Goal: Browse casually

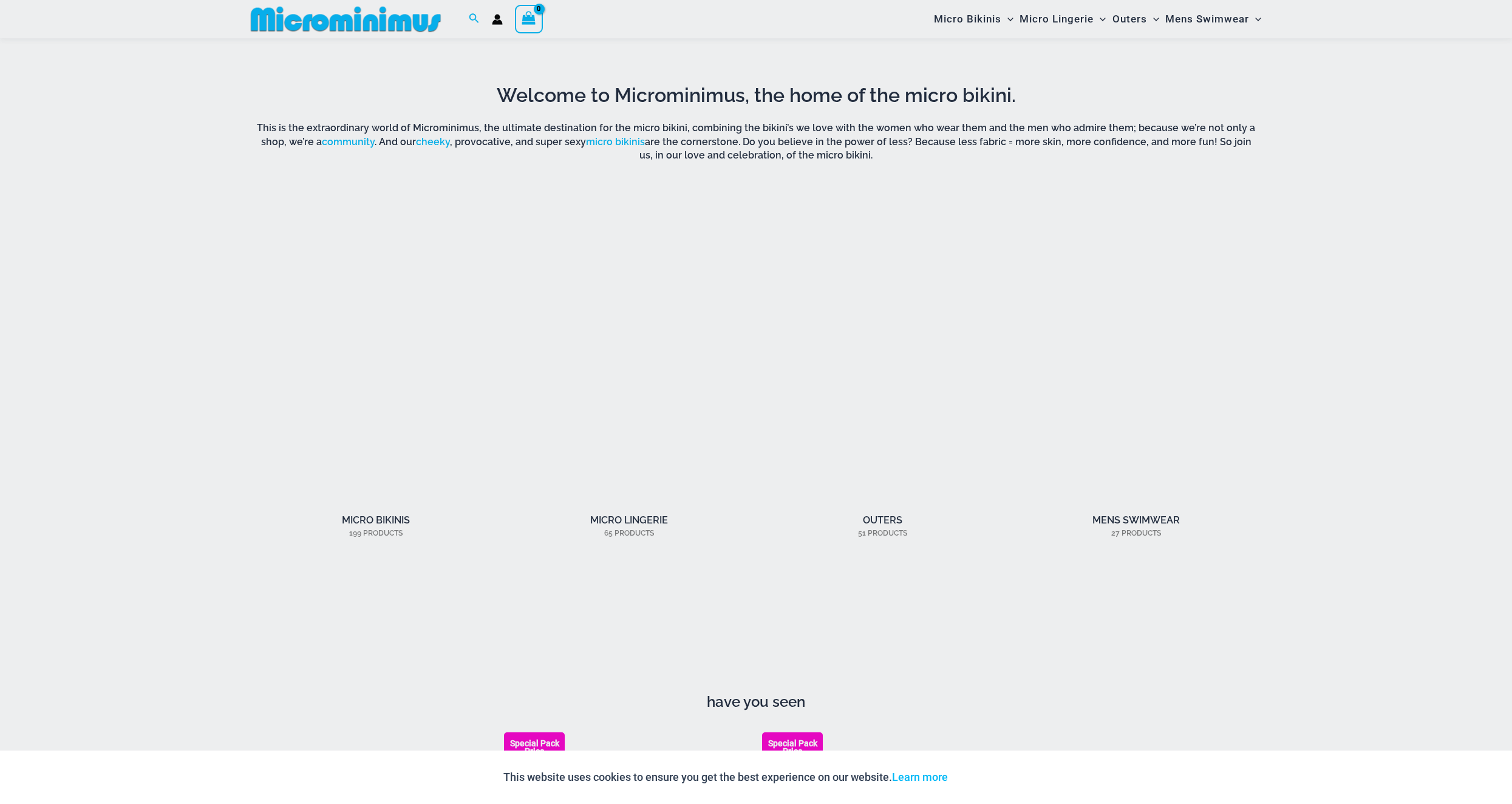
scroll to position [1447, 0]
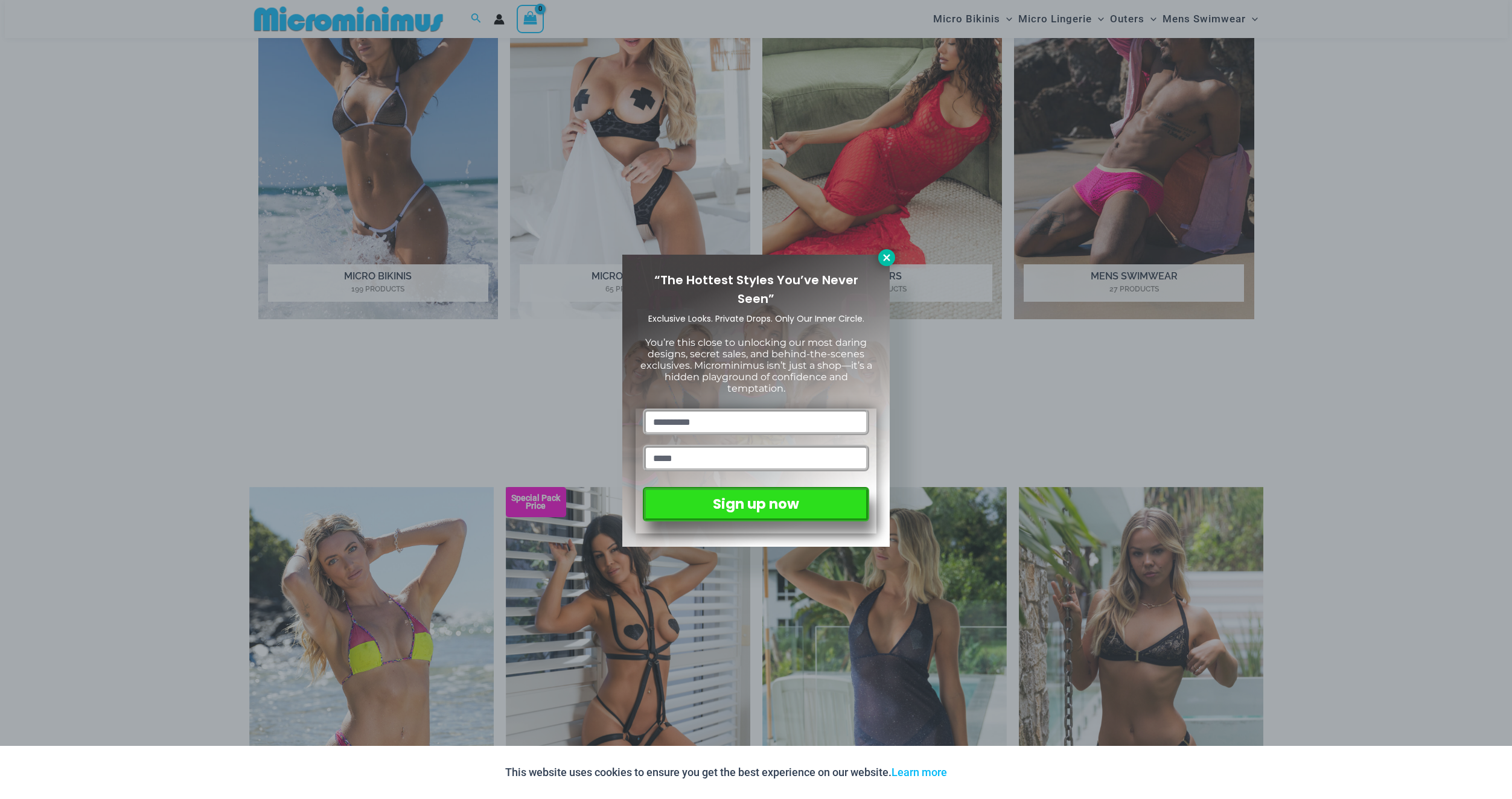
click at [885, 256] on icon at bounding box center [886, 257] width 6 height 6
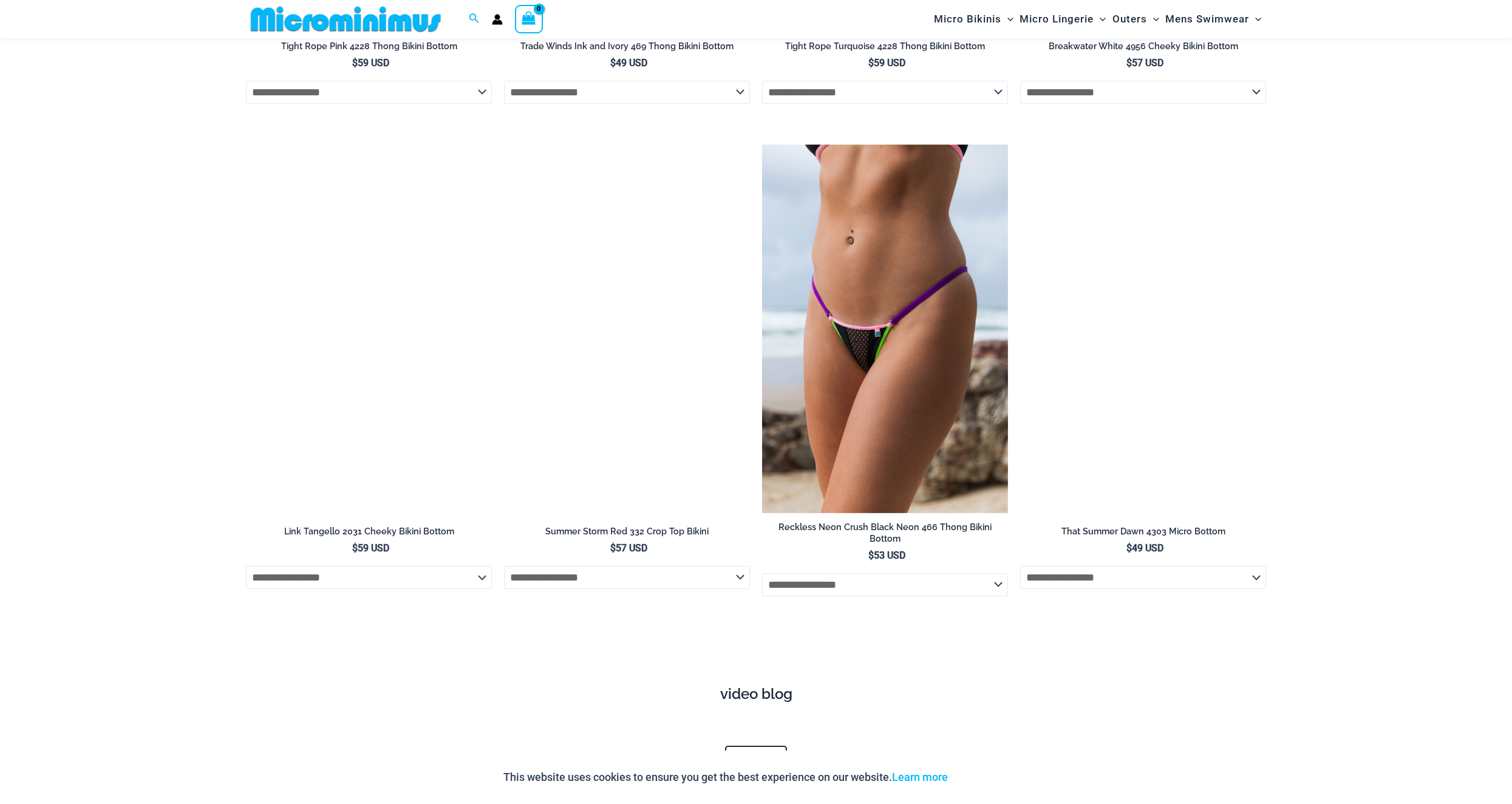
scroll to position [4318, 0]
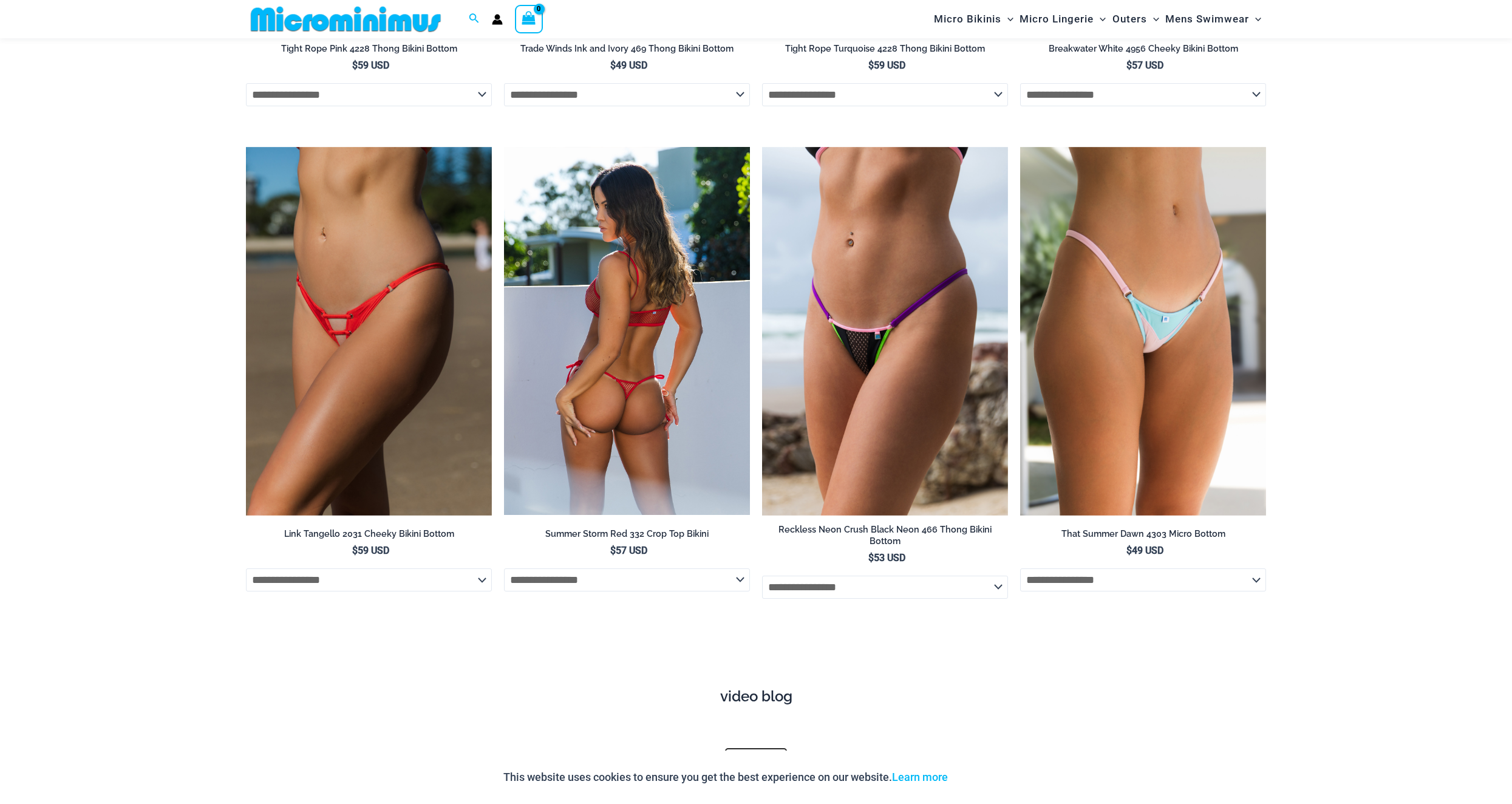
click at [656, 329] on img at bounding box center [626, 331] width 246 height 369
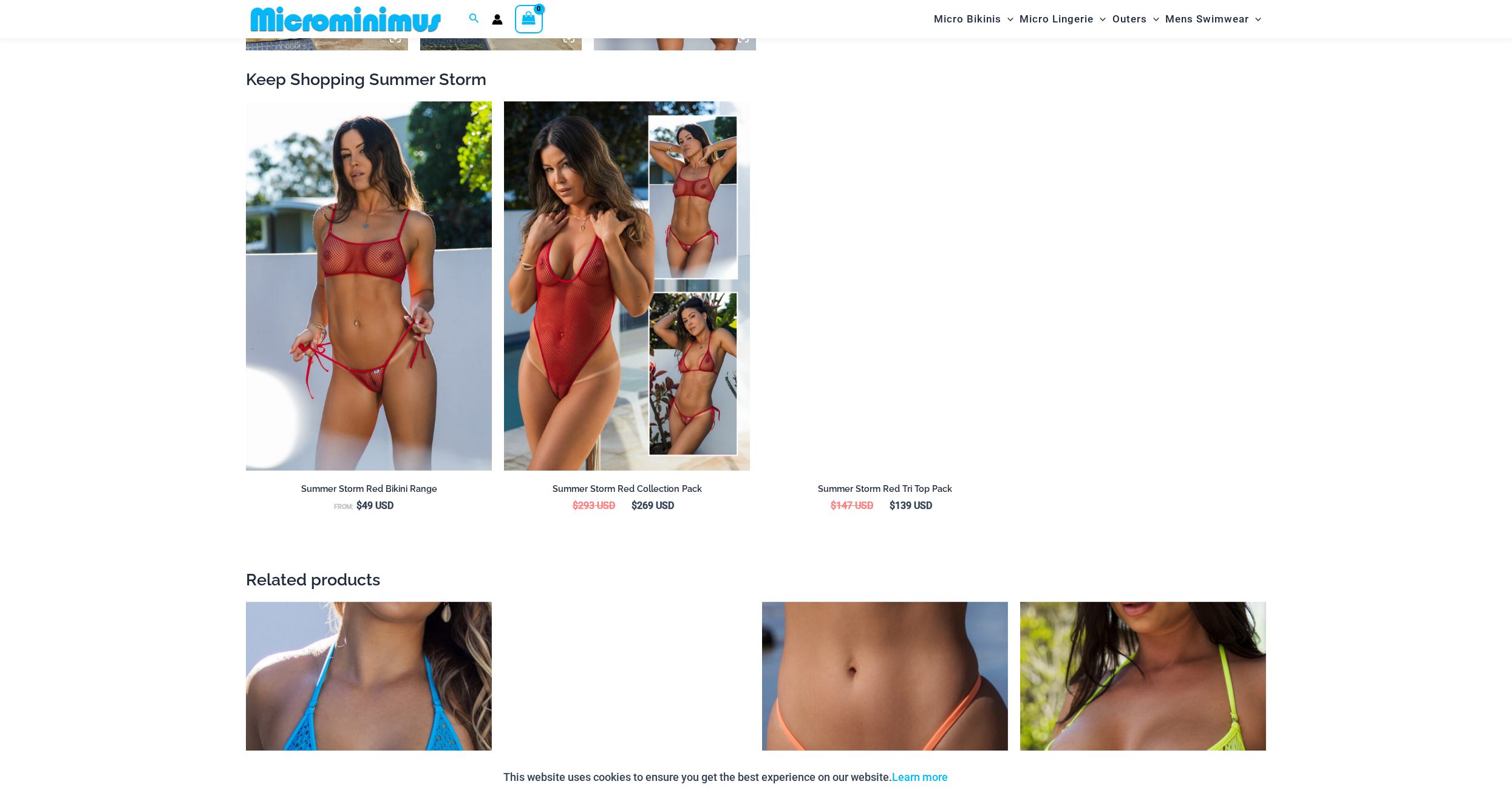
scroll to position [1336, 0]
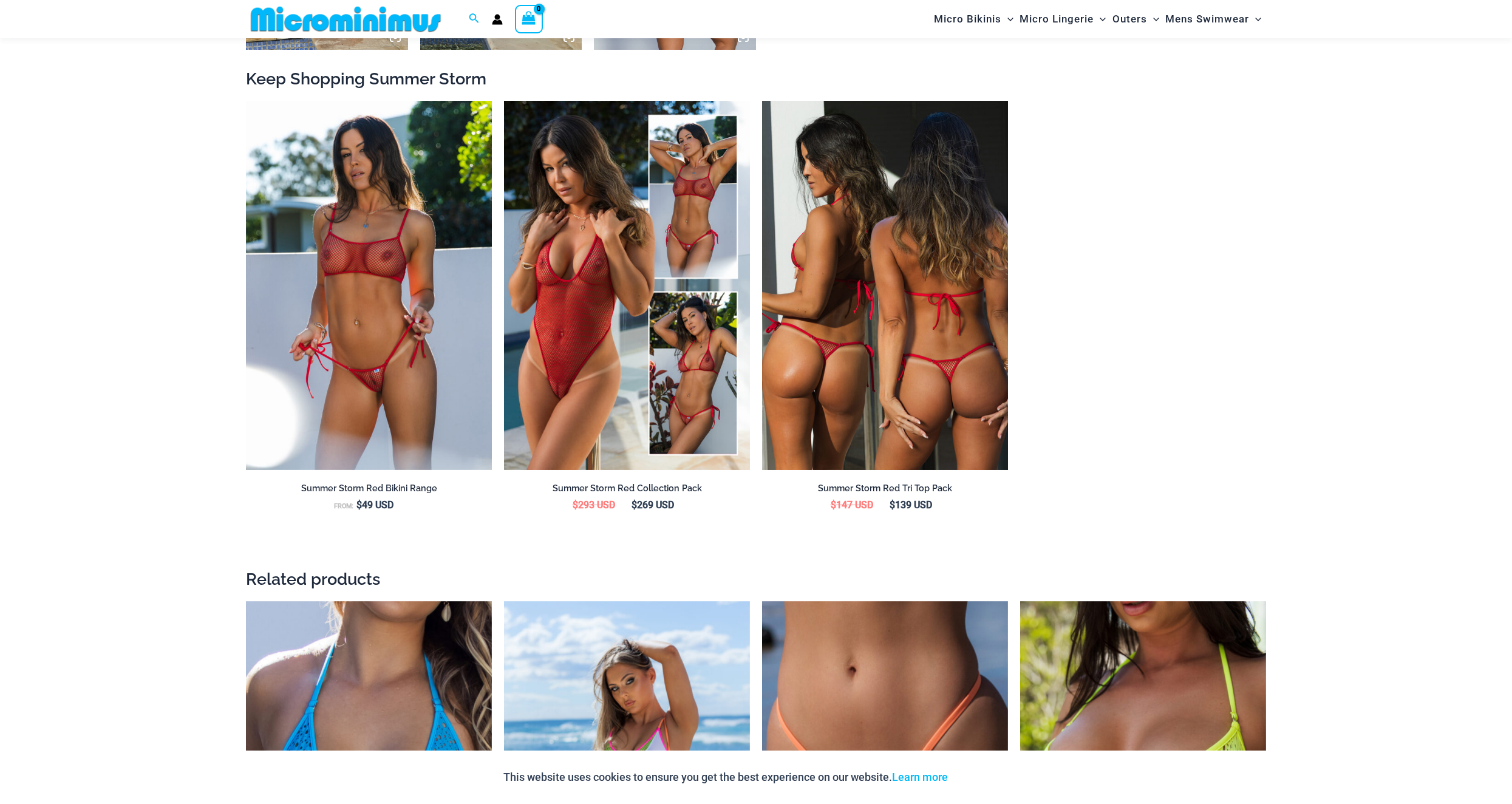
click at [912, 347] on img at bounding box center [884, 285] width 246 height 369
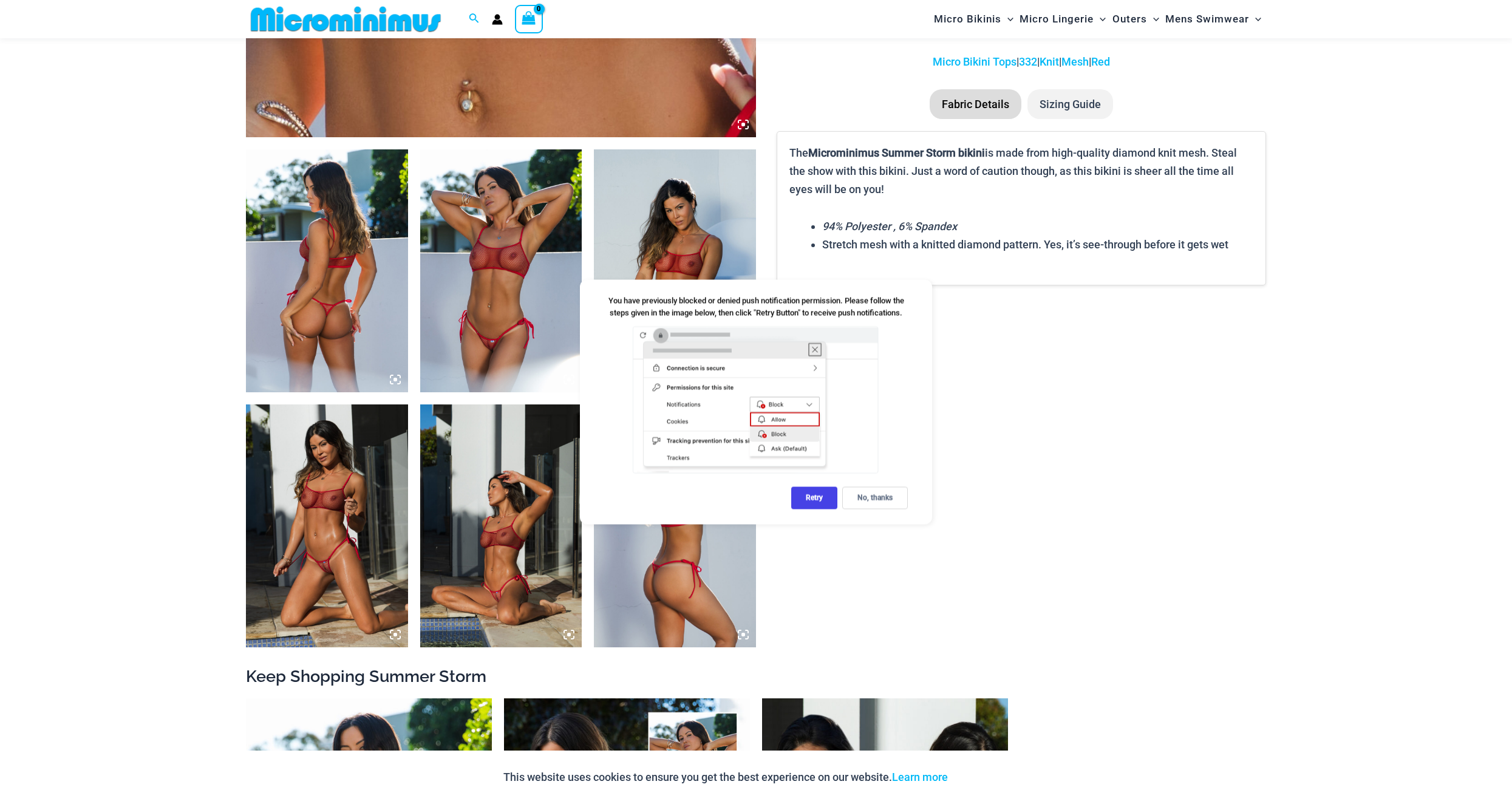
scroll to position [729, 0]
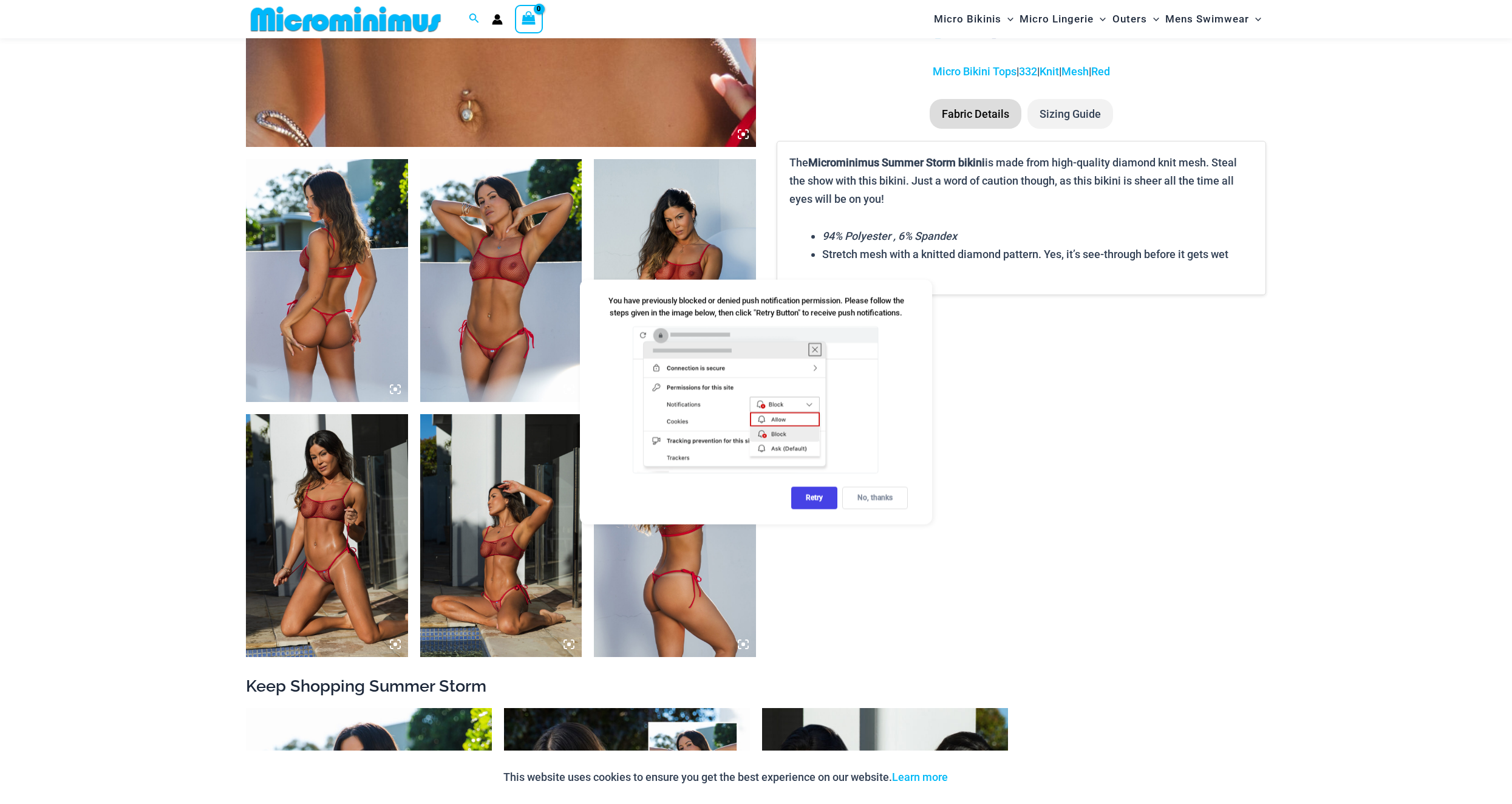
click at [878, 497] on div "No, thanks" at bounding box center [875, 498] width 66 height 22
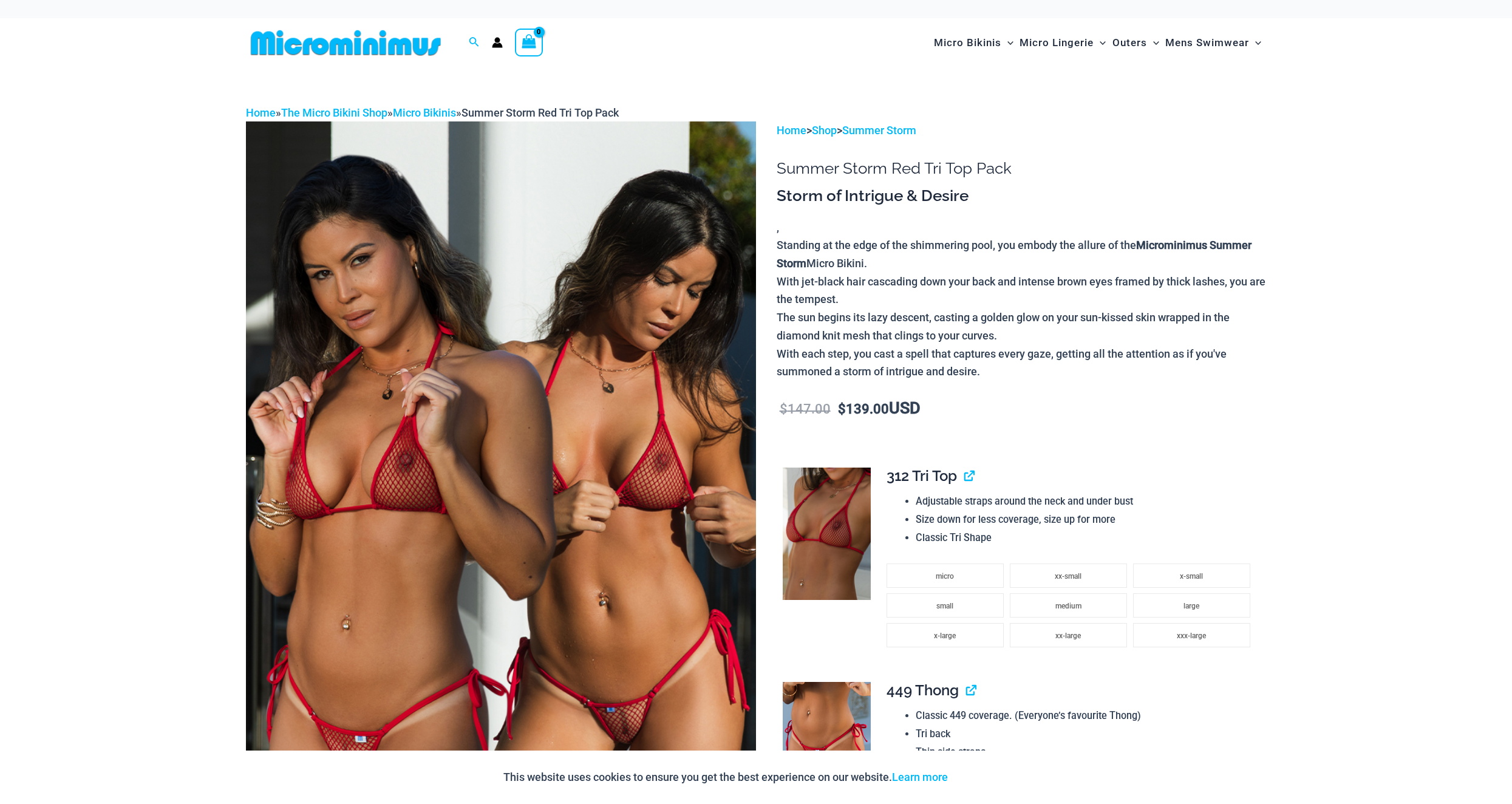
click at [557, 480] on img at bounding box center [500, 503] width 510 height 765
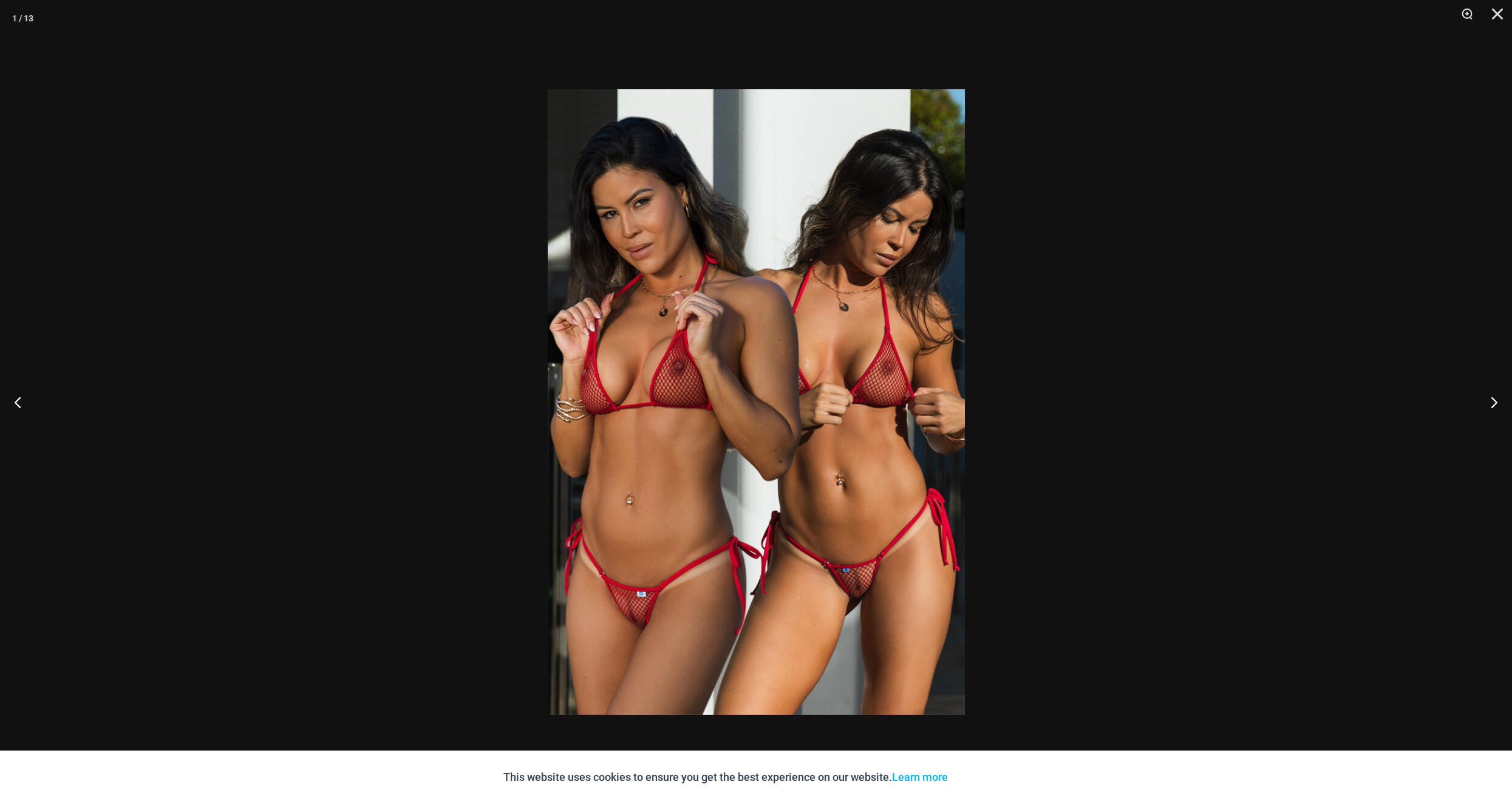
click at [855, 467] on img at bounding box center [756, 402] width 417 height 625
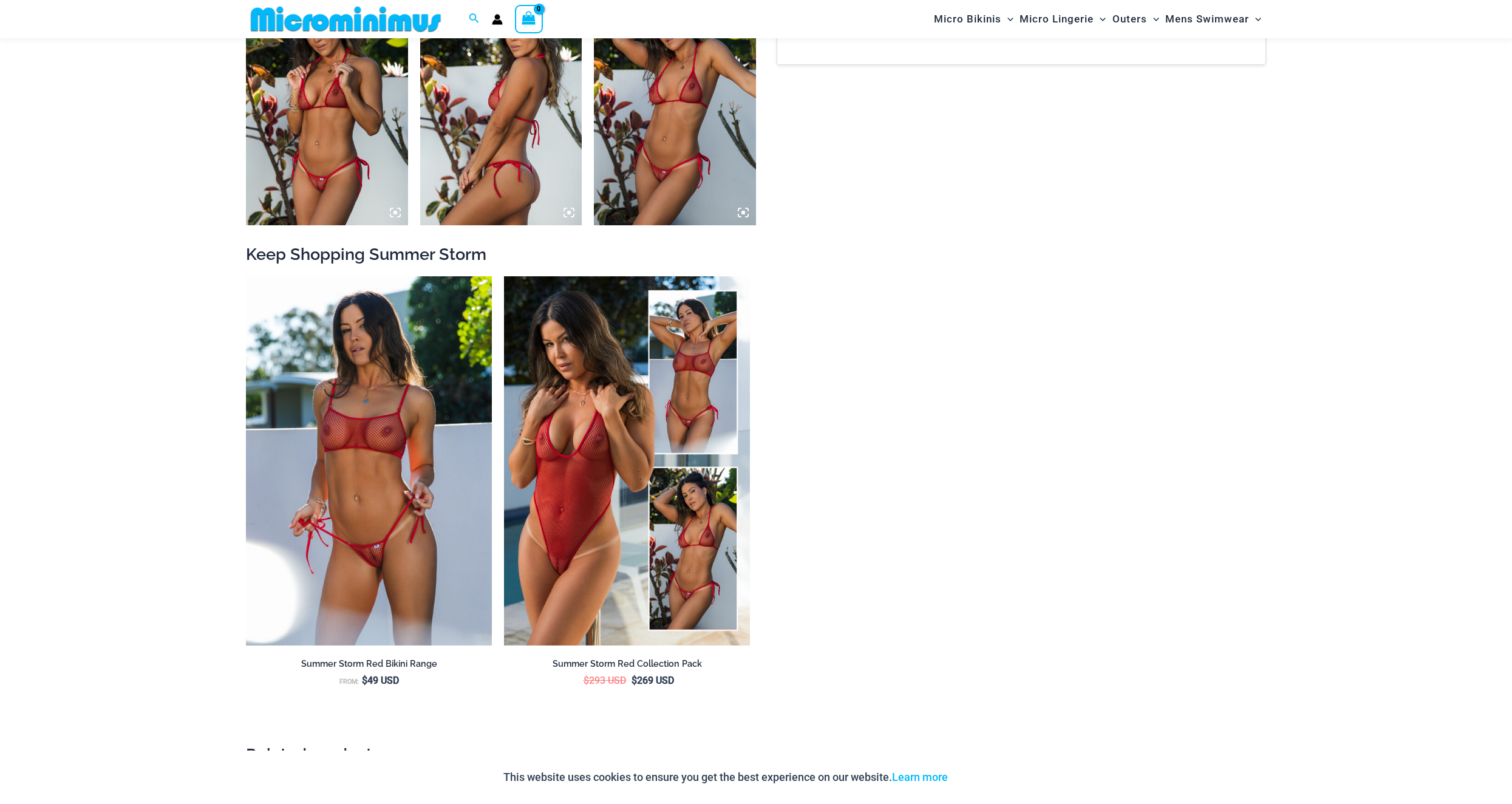
scroll to position [1692, 0]
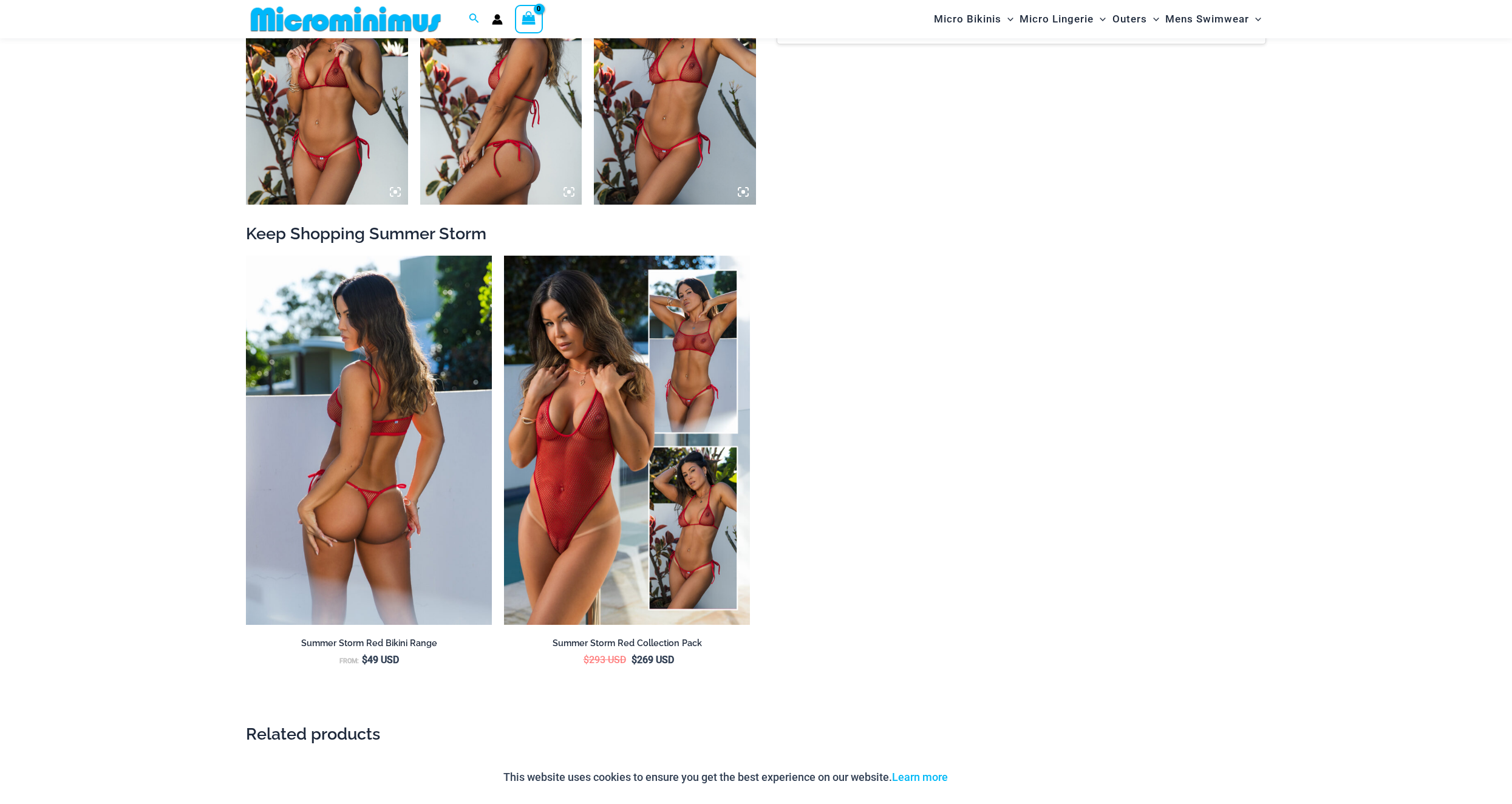
click at [407, 475] on img at bounding box center [368, 440] width 246 height 369
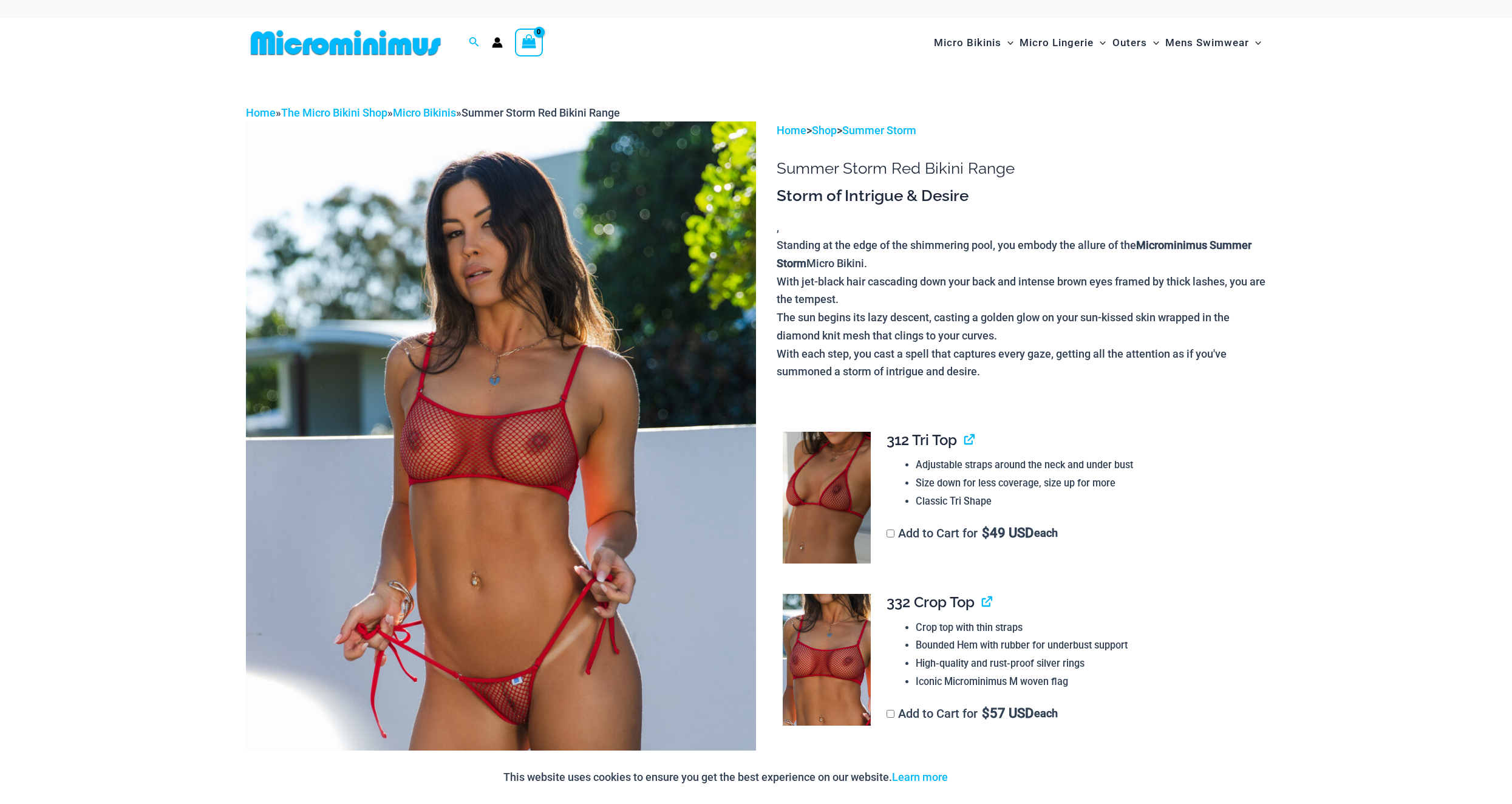
click at [488, 454] on img at bounding box center [500, 503] width 510 height 765
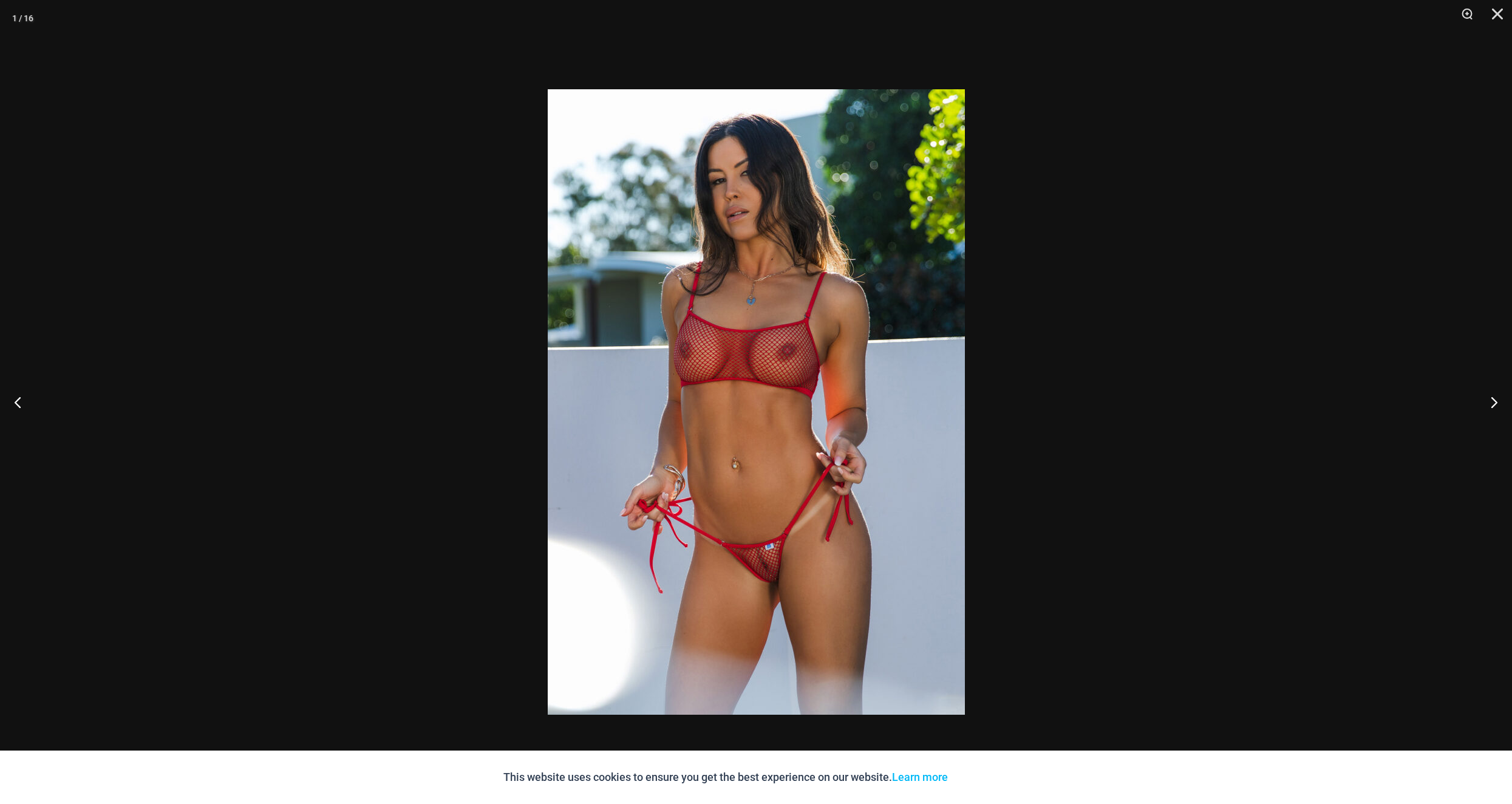
click at [693, 456] on img at bounding box center [756, 402] width 417 height 625
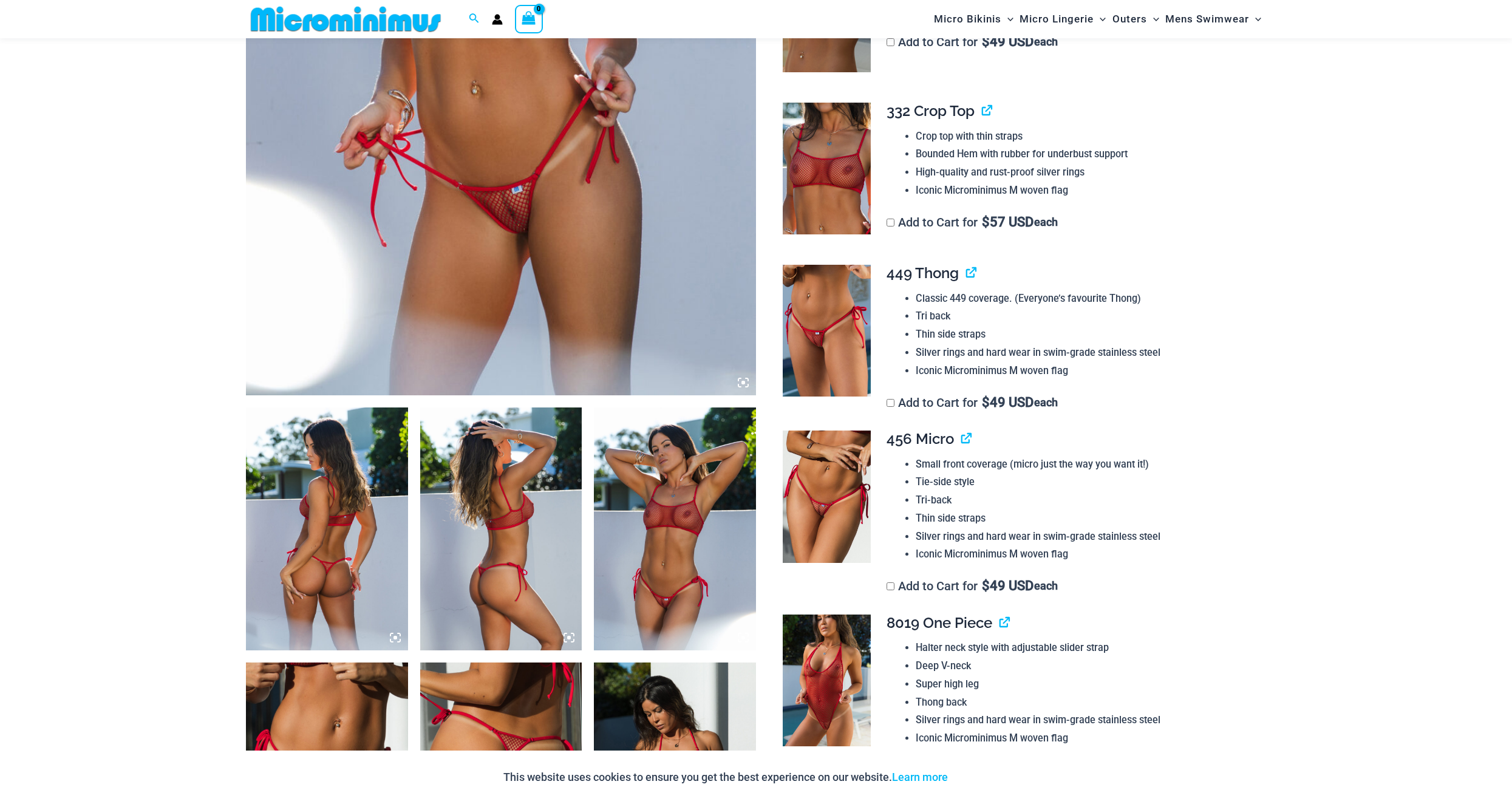
scroll to position [717, 0]
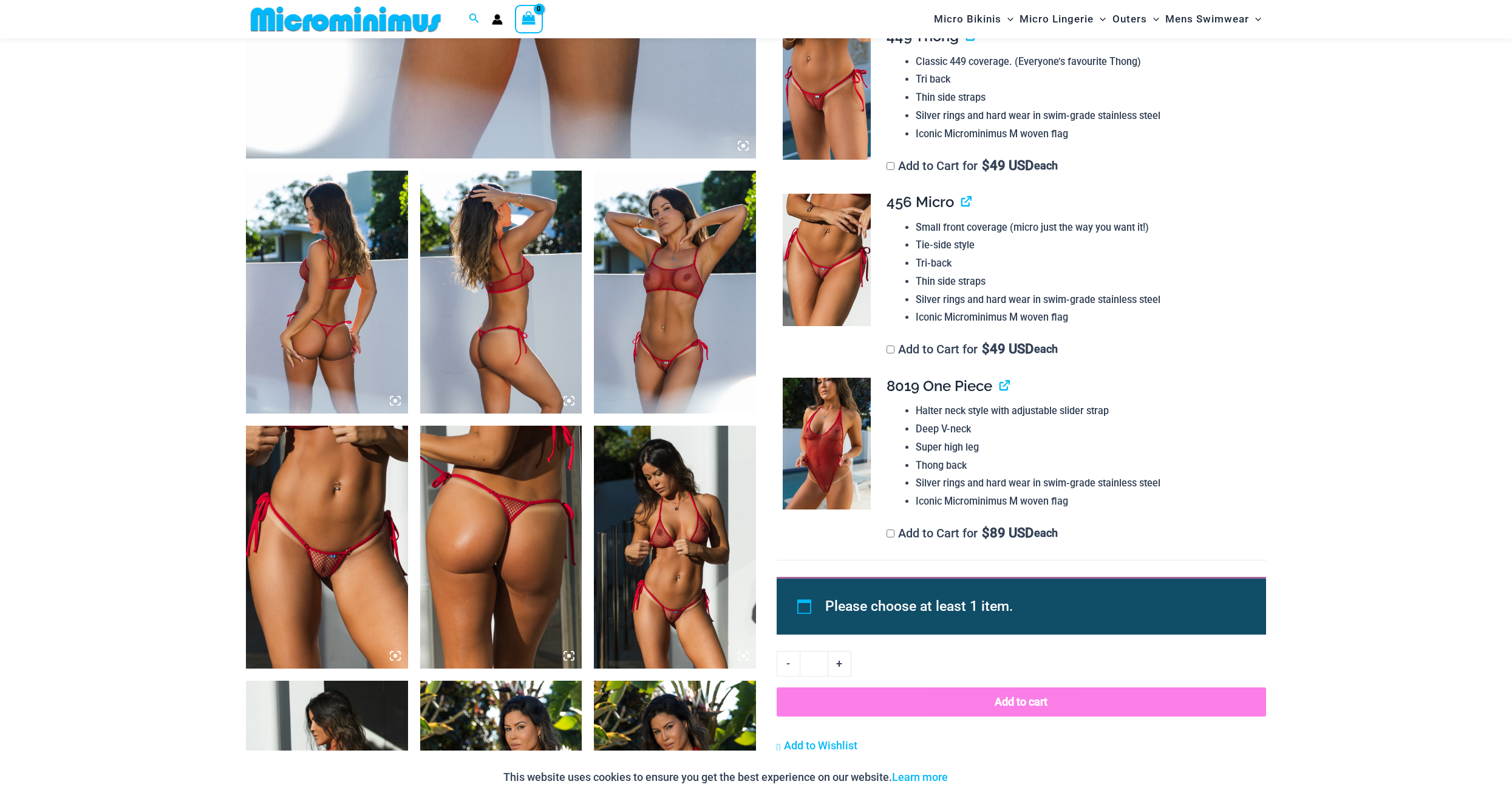
click at [317, 505] on img at bounding box center [327, 547] width 162 height 243
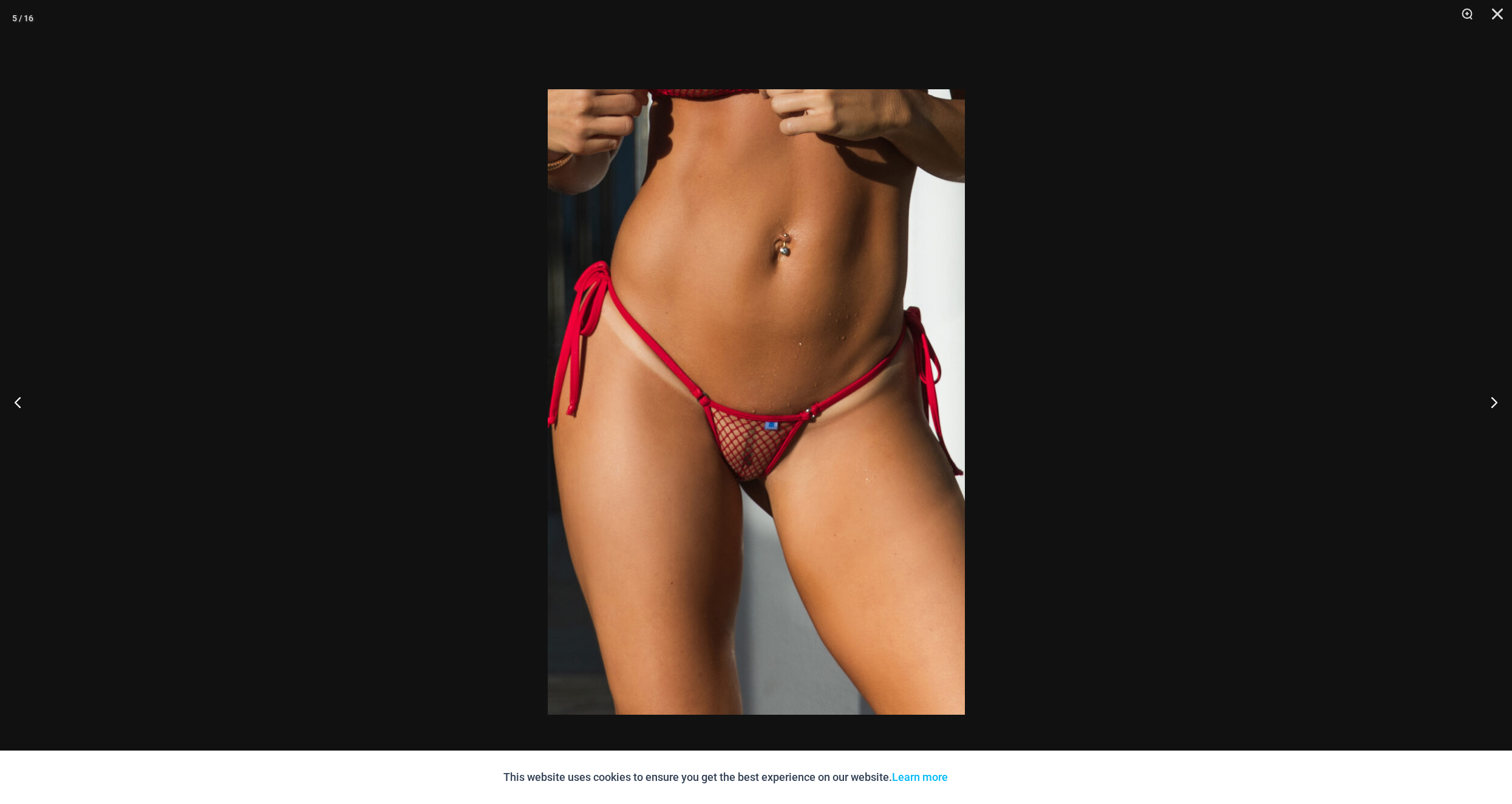
click at [815, 466] on img at bounding box center [756, 402] width 417 height 625
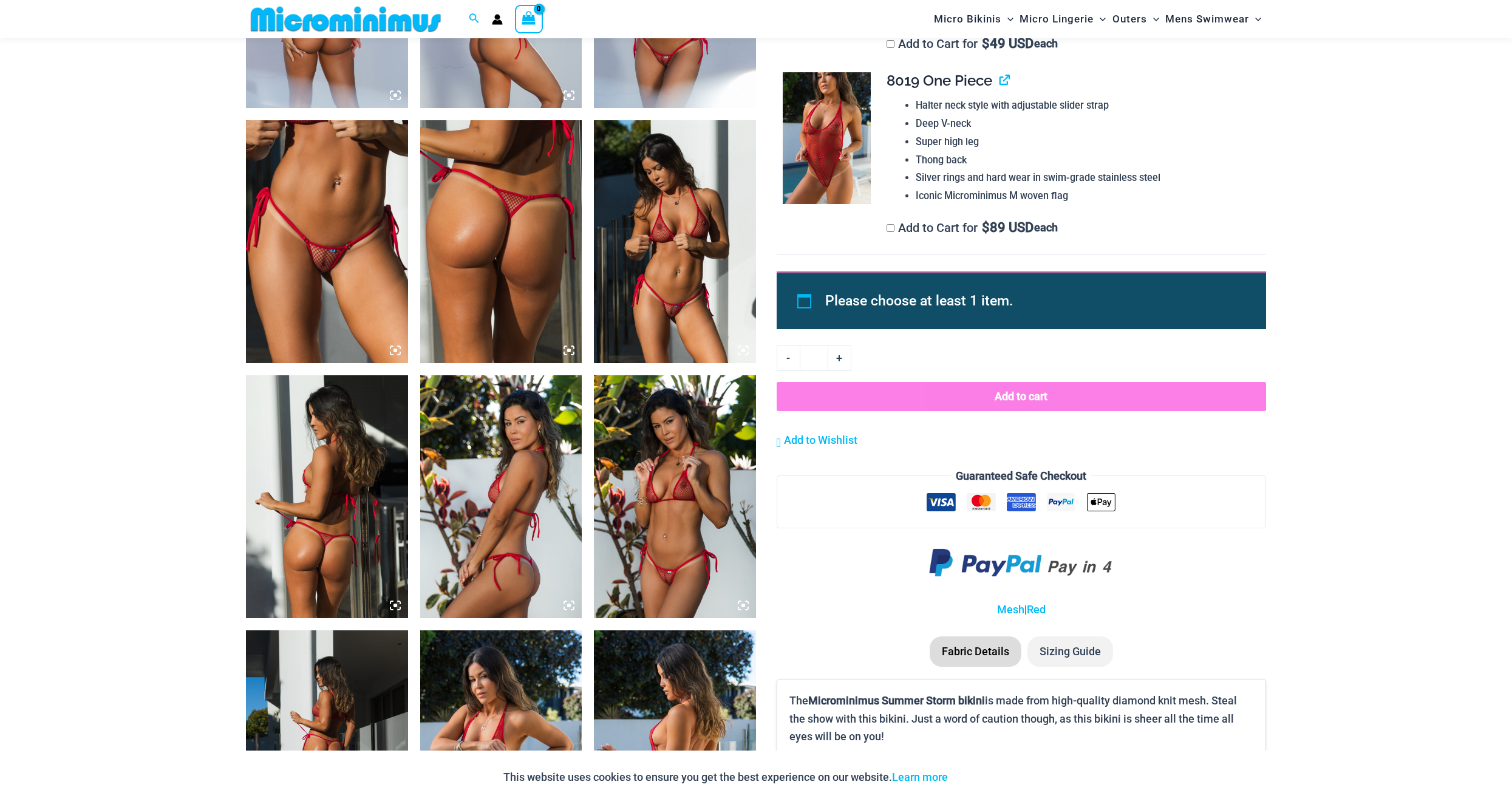
scroll to position [778, 0]
